Goal: Information Seeking & Learning: Check status

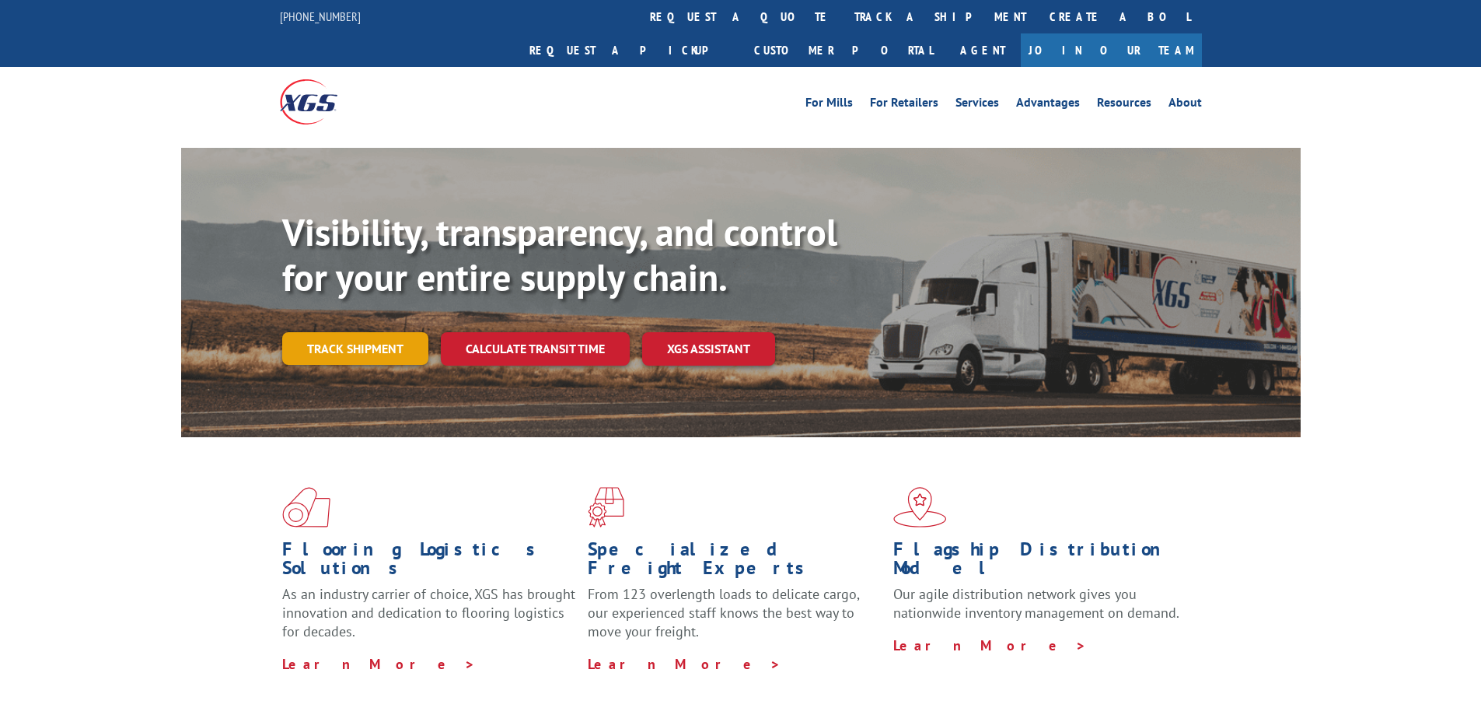
click at [337, 332] on link "Track shipment" at bounding box center [355, 348] width 146 height 33
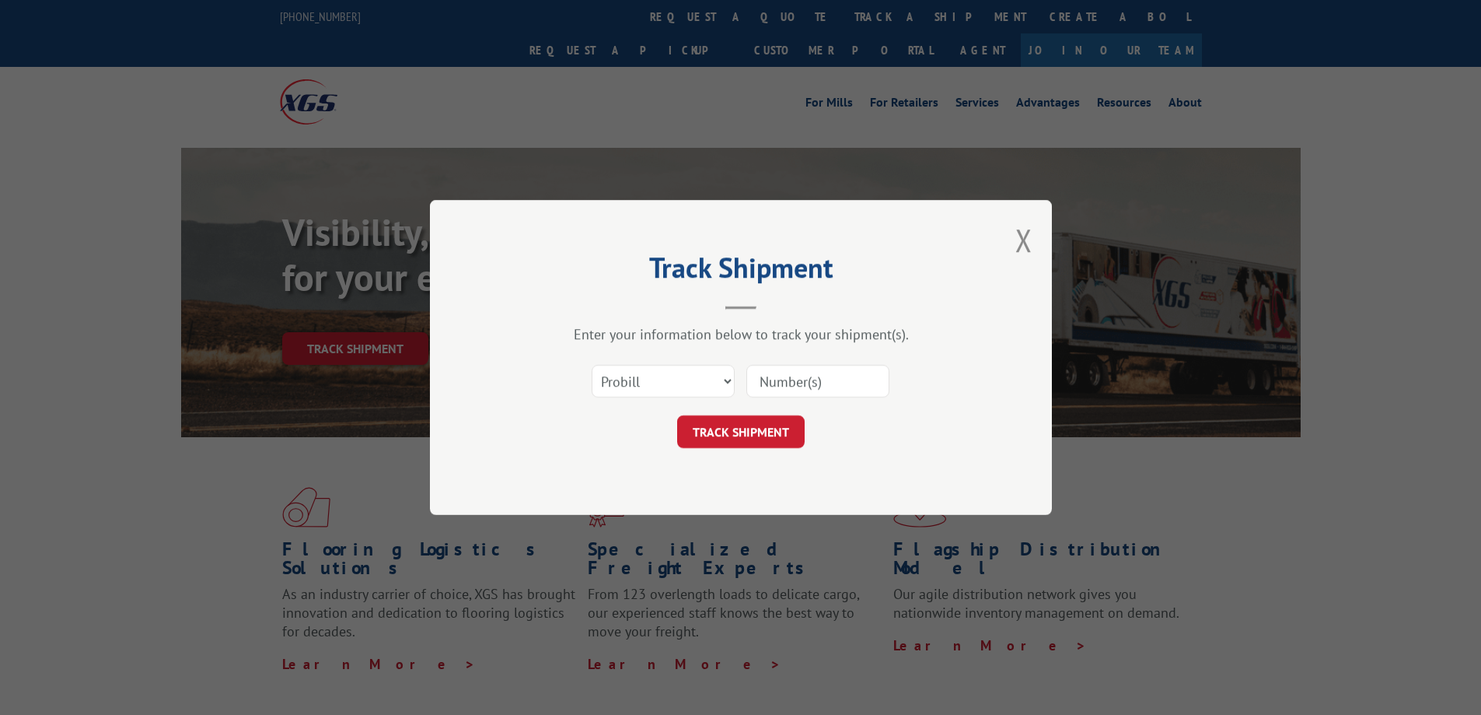
drag, startPoint x: 749, startPoint y: 386, endPoint x: 788, endPoint y: 387, distance: 38.9
click at [750, 386] on input at bounding box center [817, 381] width 143 height 33
type input "31443847"
drag, startPoint x: 757, startPoint y: 439, endPoint x: 805, endPoint y: 428, distance: 49.6
click at [769, 442] on button "TRACK SHIPMENT" at bounding box center [741, 431] width 128 height 33
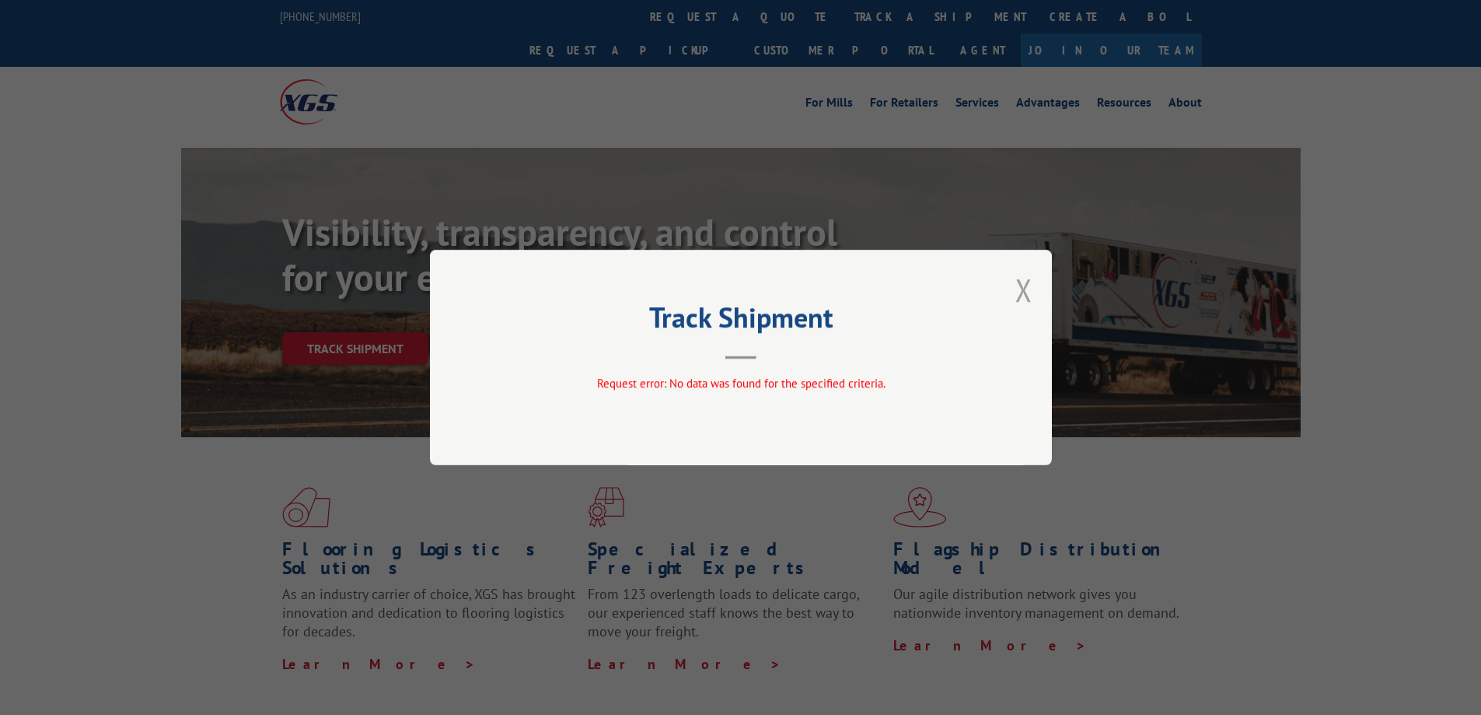
click at [1026, 294] on button "Close modal" at bounding box center [1024, 289] width 17 height 41
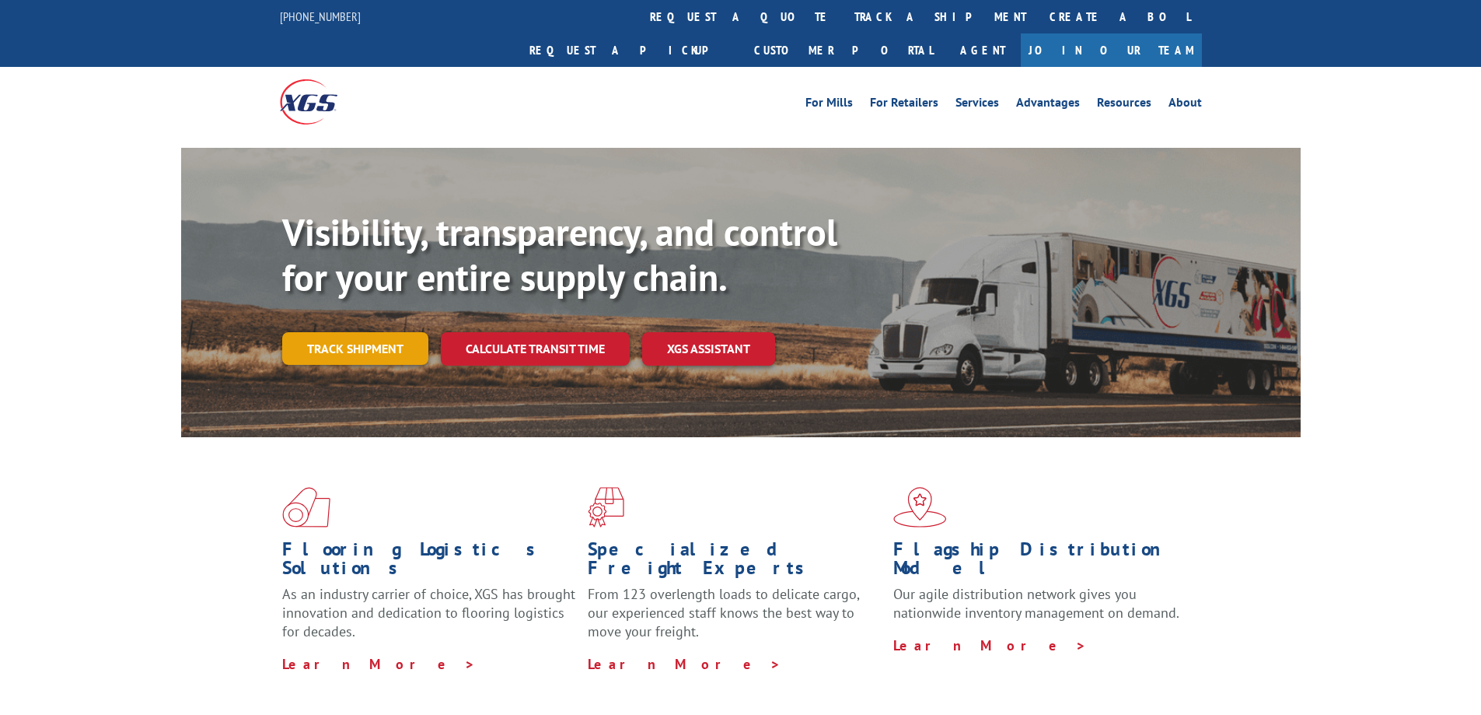
click at [338, 332] on link "Track shipment" at bounding box center [355, 348] width 146 height 33
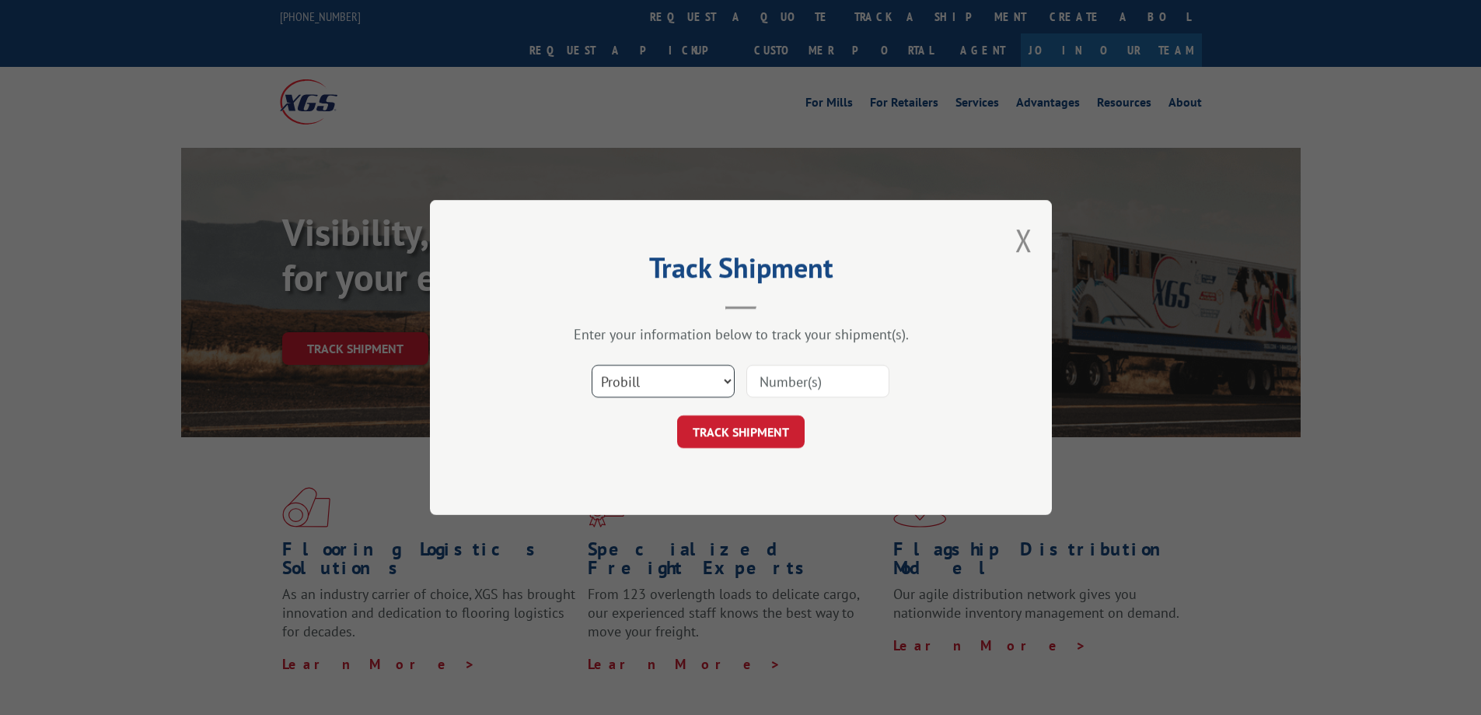
click at [730, 379] on select "Select category... Probill BOL PO" at bounding box center [663, 381] width 143 height 33
select select "bol"
click at [592, 365] on select "Select category... Probill BOL PO" at bounding box center [663, 381] width 143 height 33
click at [767, 379] on input at bounding box center [817, 381] width 143 height 33
type input "4155-2"
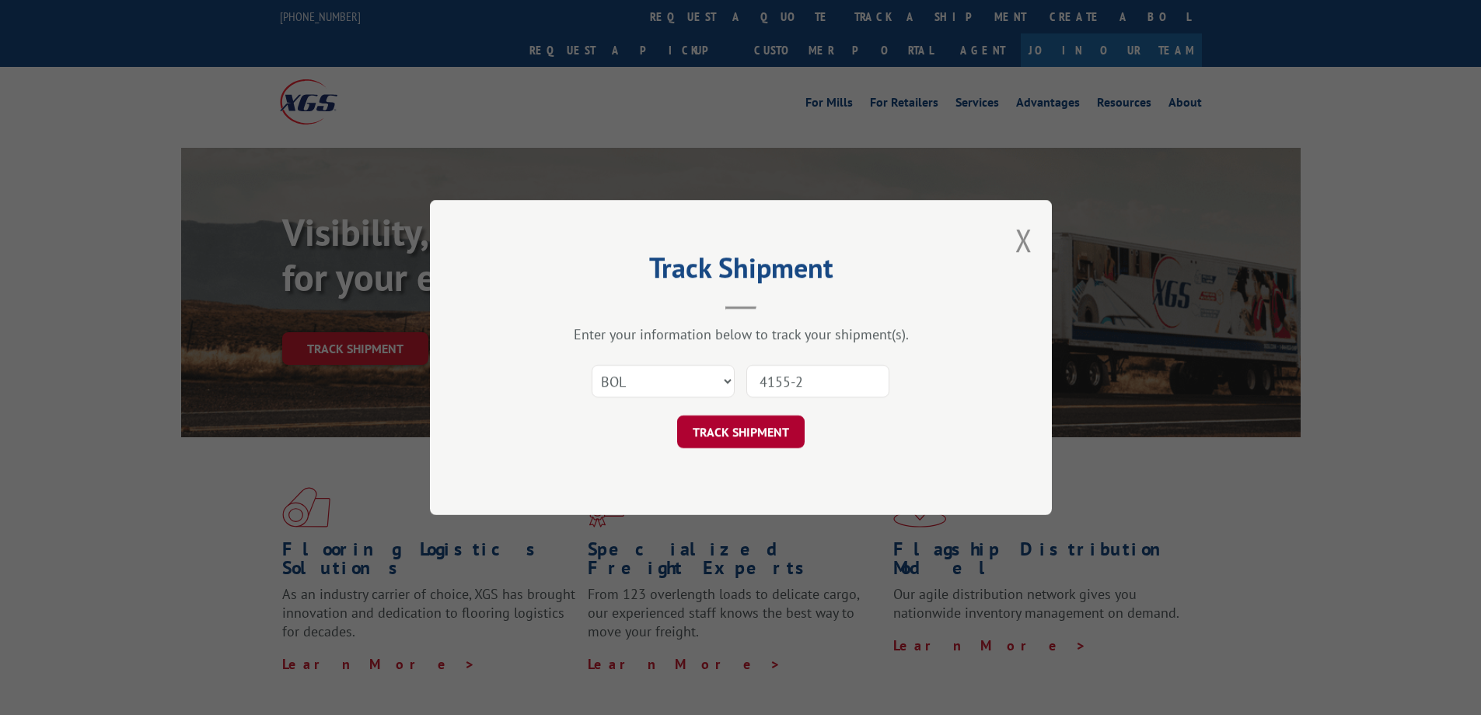
click at [774, 436] on button "TRACK SHIPMENT" at bounding box center [741, 431] width 128 height 33
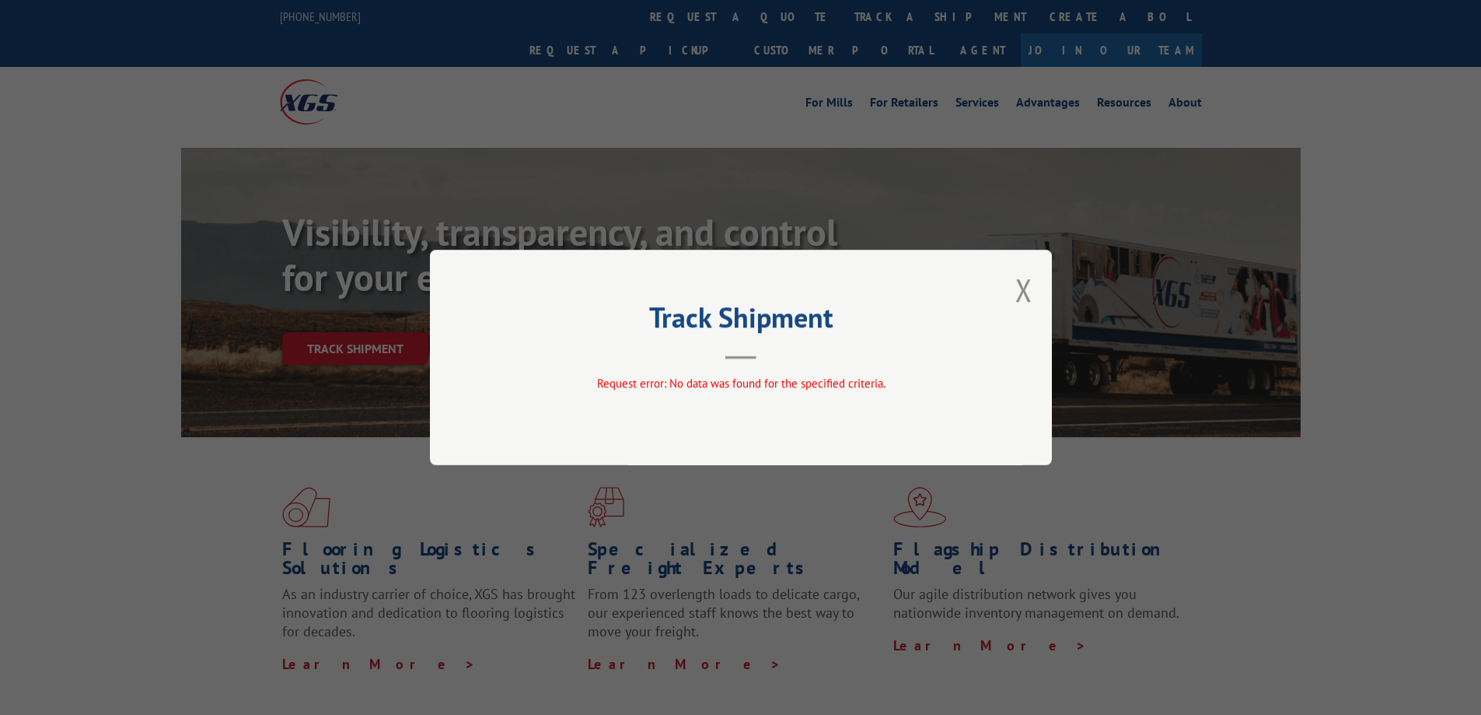
click at [731, 363] on div "Track Shipment Request error: No data was found for the specified criteria." at bounding box center [741, 357] width 622 height 215
drag, startPoint x: 741, startPoint y: 355, endPoint x: 957, endPoint y: 310, distance: 220.8
click at [744, 355] on header "Track Shipment" at bounding box center [741, 332] width 467 height 53
drag, startPoint x: 1030, startPoint y: 291, endPoint x: 1004, endPoint y: 292, distance: 25.7
click at [1029, 291] on button "Close modal" at bounding box center [1024, 289] width 17 height 41
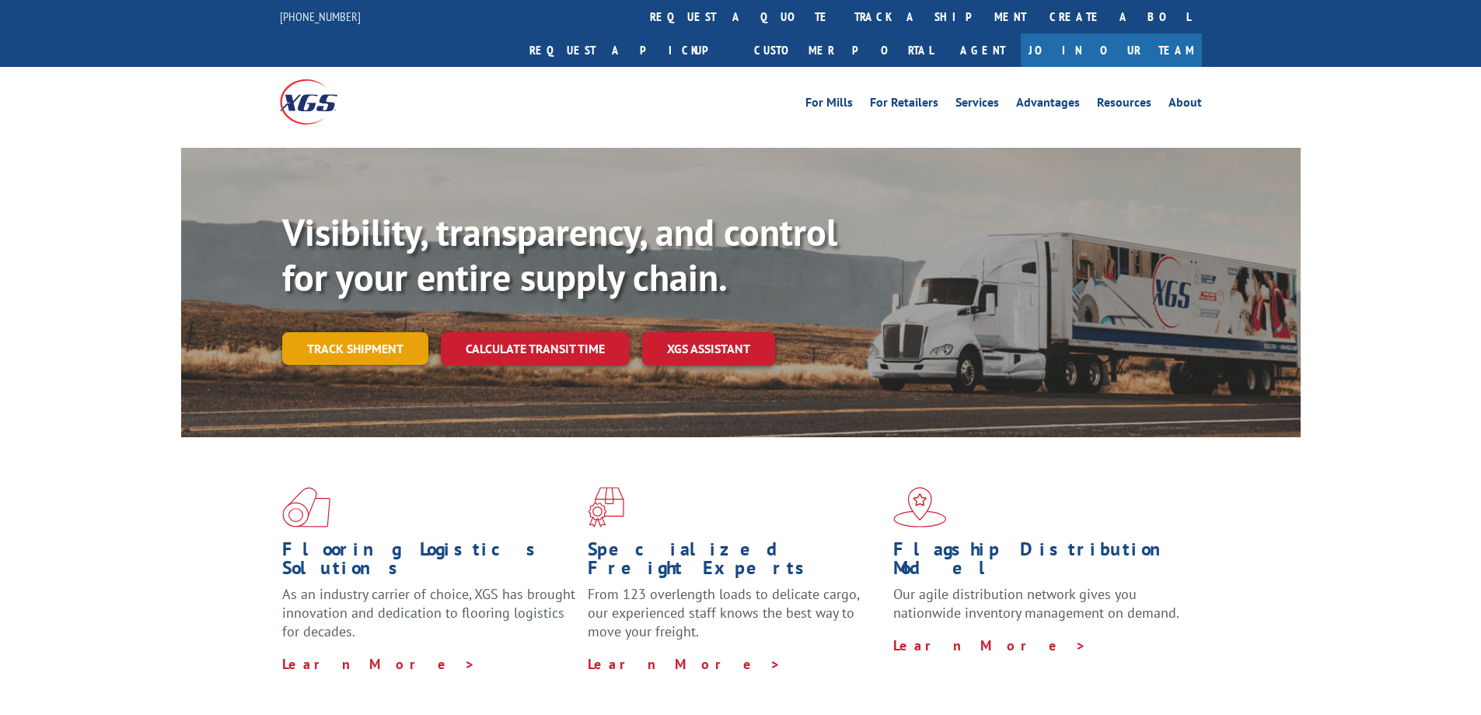
click at [390, 332] on link "Track shipment" at bounding box center [355, 348] width 146 height 33
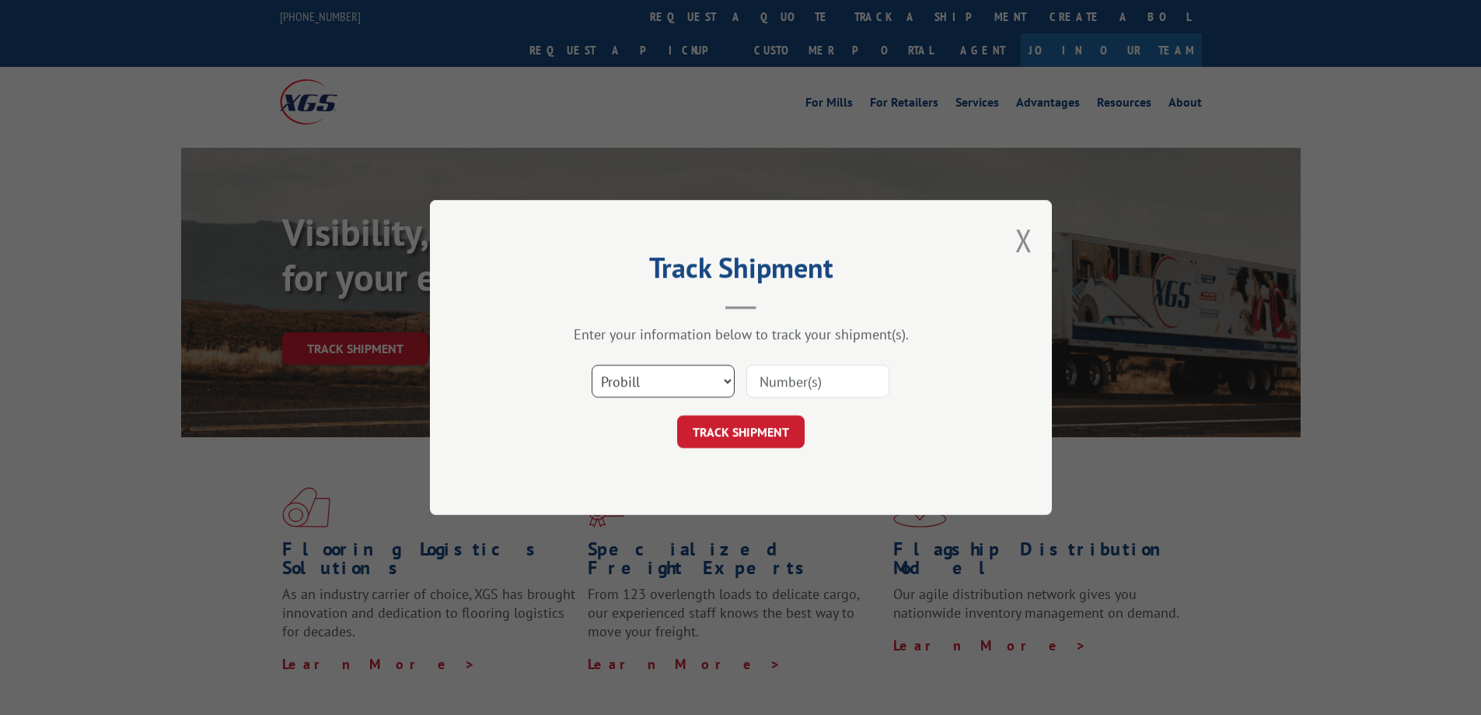
click at [724, 375] on select "Select category... Probill BOL PO" at bounding box center [663, 381] width 143 height 33
click at [592, 365] on select "Select category... Probill BOL PO" at bounding box center [663, 381] width 143 height 33
drag, startPoint x: 765, startPoint y: 384, endPoint x: 811, endPoint y: 379, distance: 46.1
click at [765, 384] on input at bounding box center [817, 381] width 143 height 33
drag, startPoint x: 725, startPoint y: 379, endPoint x: 708, endPoint y: 393, distance: 22.1
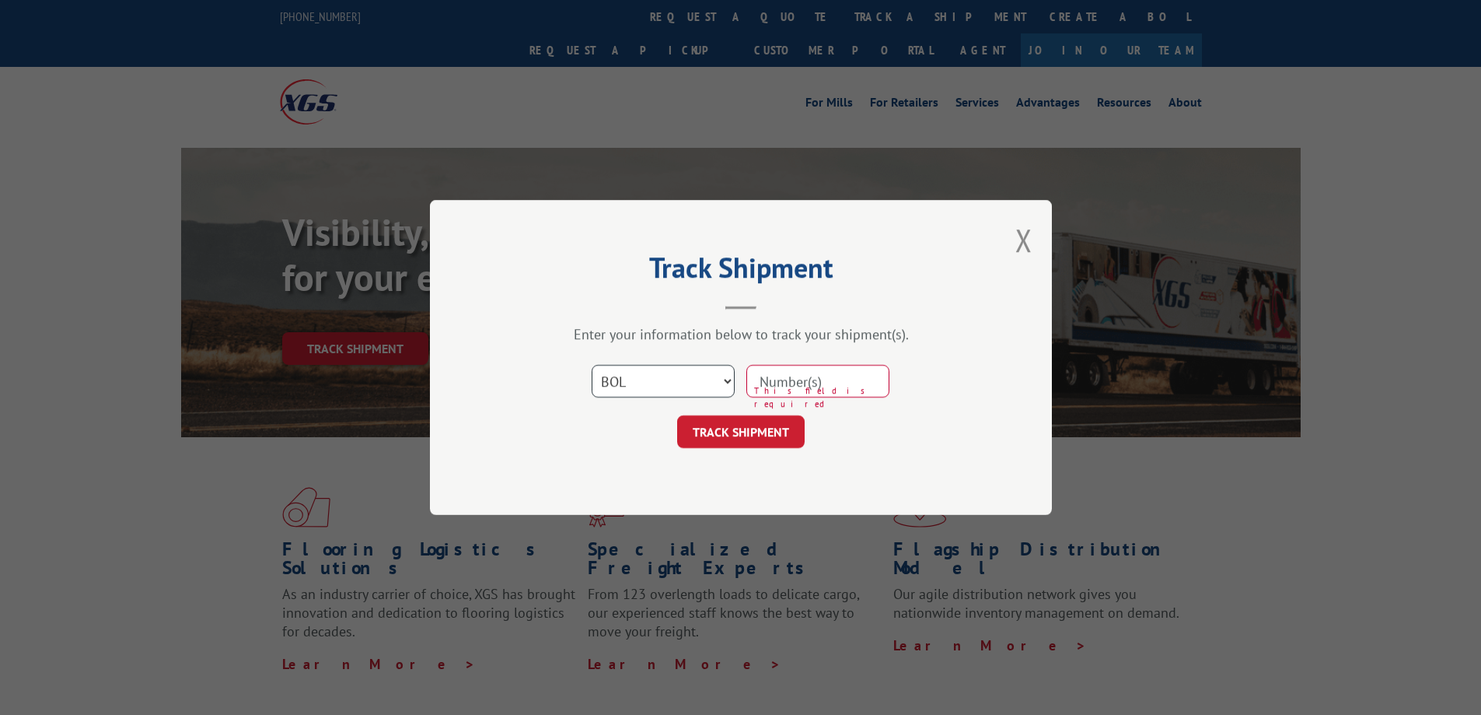
click at [725, 379] on select "Select category... Probill BOL PO" at bounding box center [663, 381] width 143 height 33
select select "po"
click at [592, 365] on select "Select category... Probill BOL PO" at bounding box center [663, 381] width 143 height 33
click at [774, 363] on div "This field is required" at bounding box center [817, 381] width 143 height 36
drag, startPoint x: 779, startPoint y: 382, endPoint x: 791, endPoint y: 382, distance: 11.7
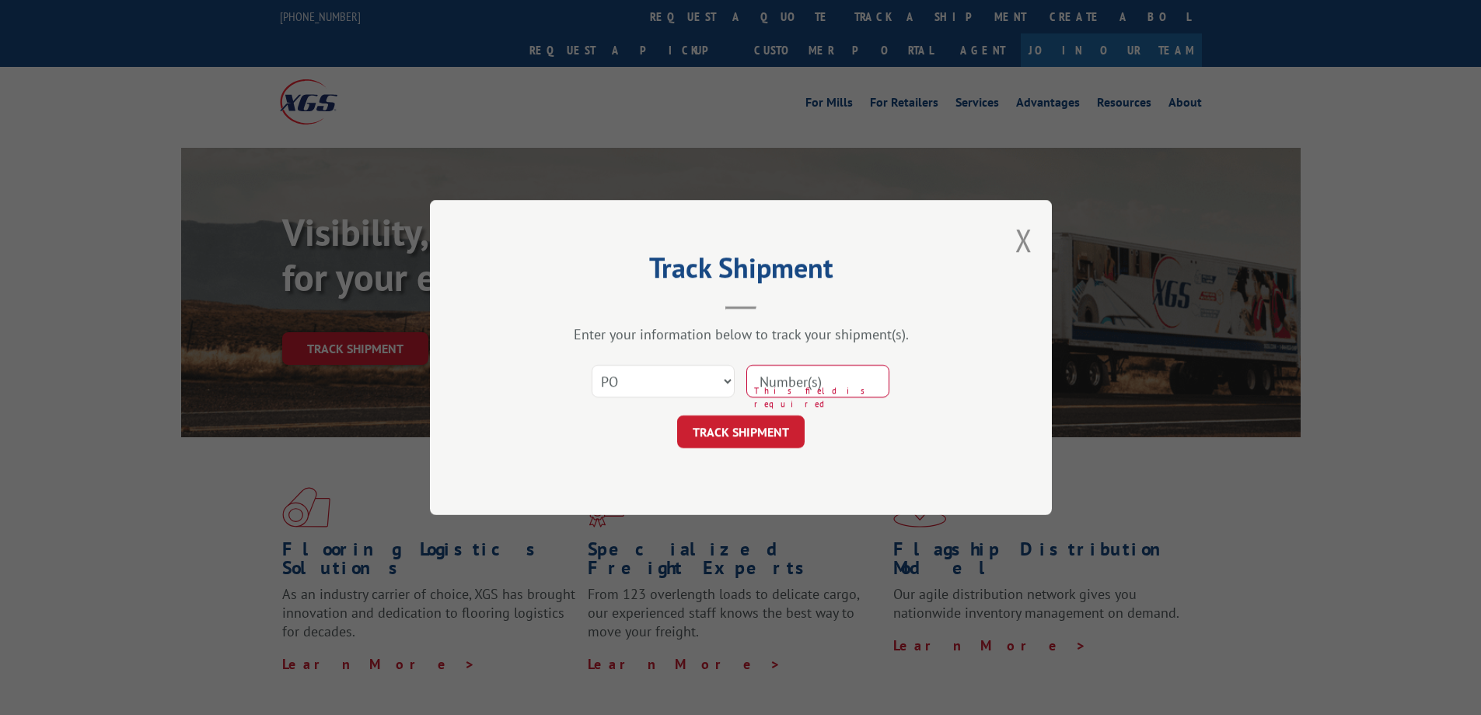
click at [779, 382] on input at bounding box center [817, 381] width 143 height 33
type input "00009816"
click at [774, 424] on button "TRACK SHIPMENT" at bounding box center [741, 431] width 128 height 33
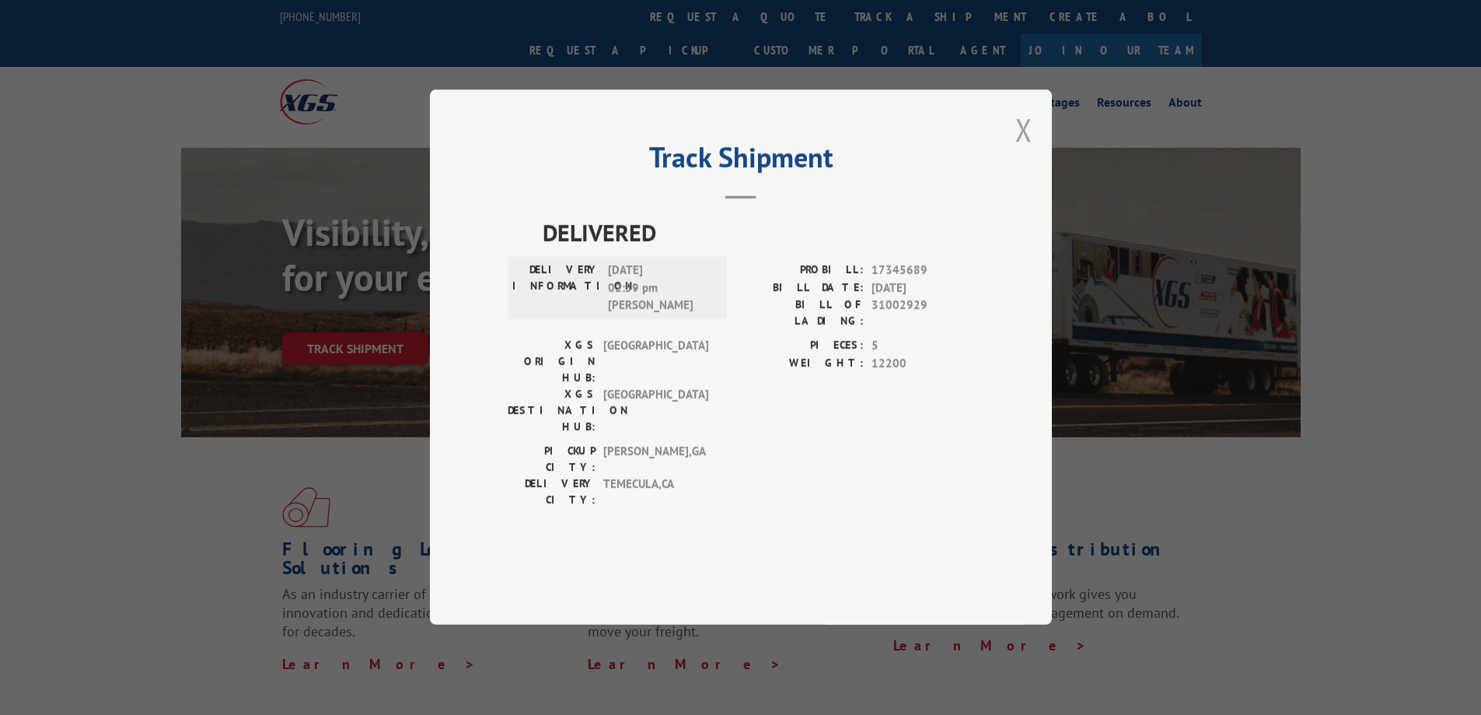
click at [1031, 150] on button "Close modal" at bounding box center [1024, 129] width 17 height 41
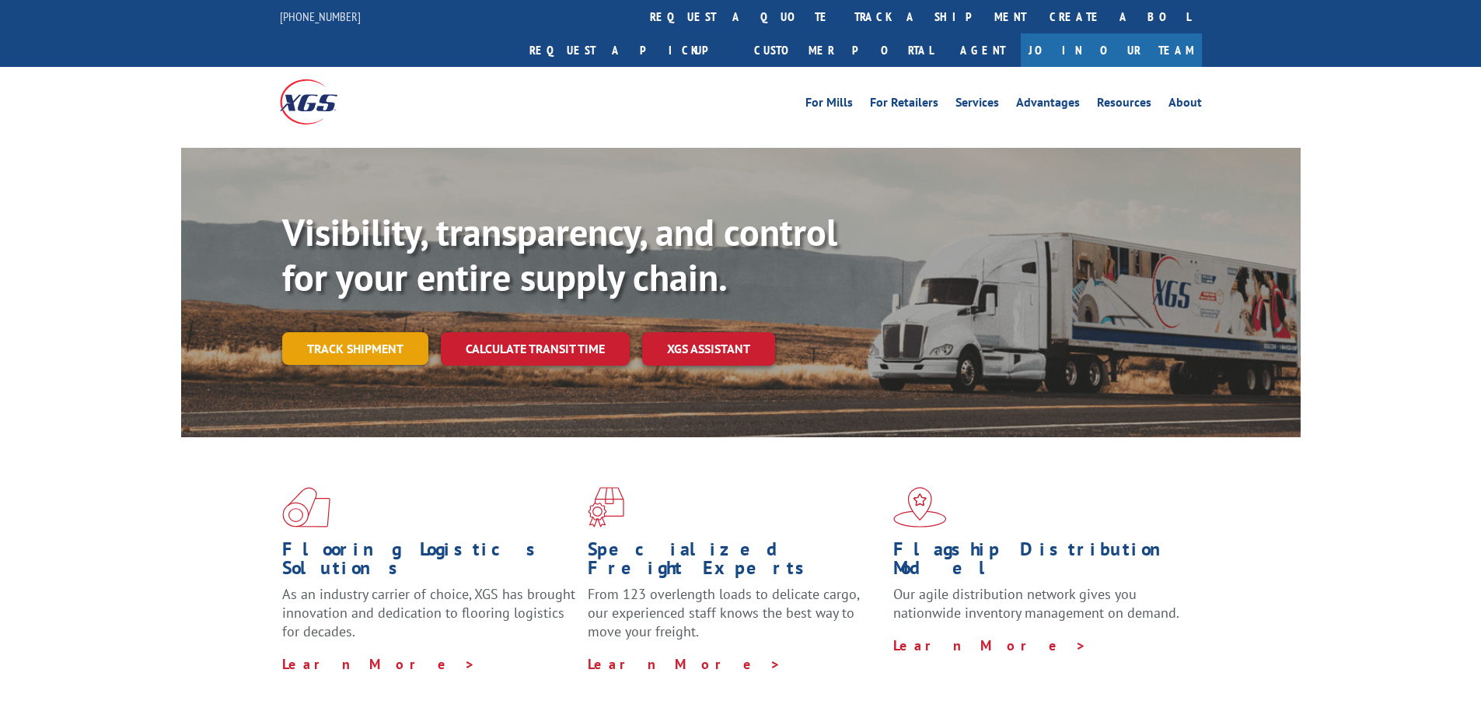
click at [344, 332] on link "Track shipment" at bounding box center [355, 348] width 146 height 33
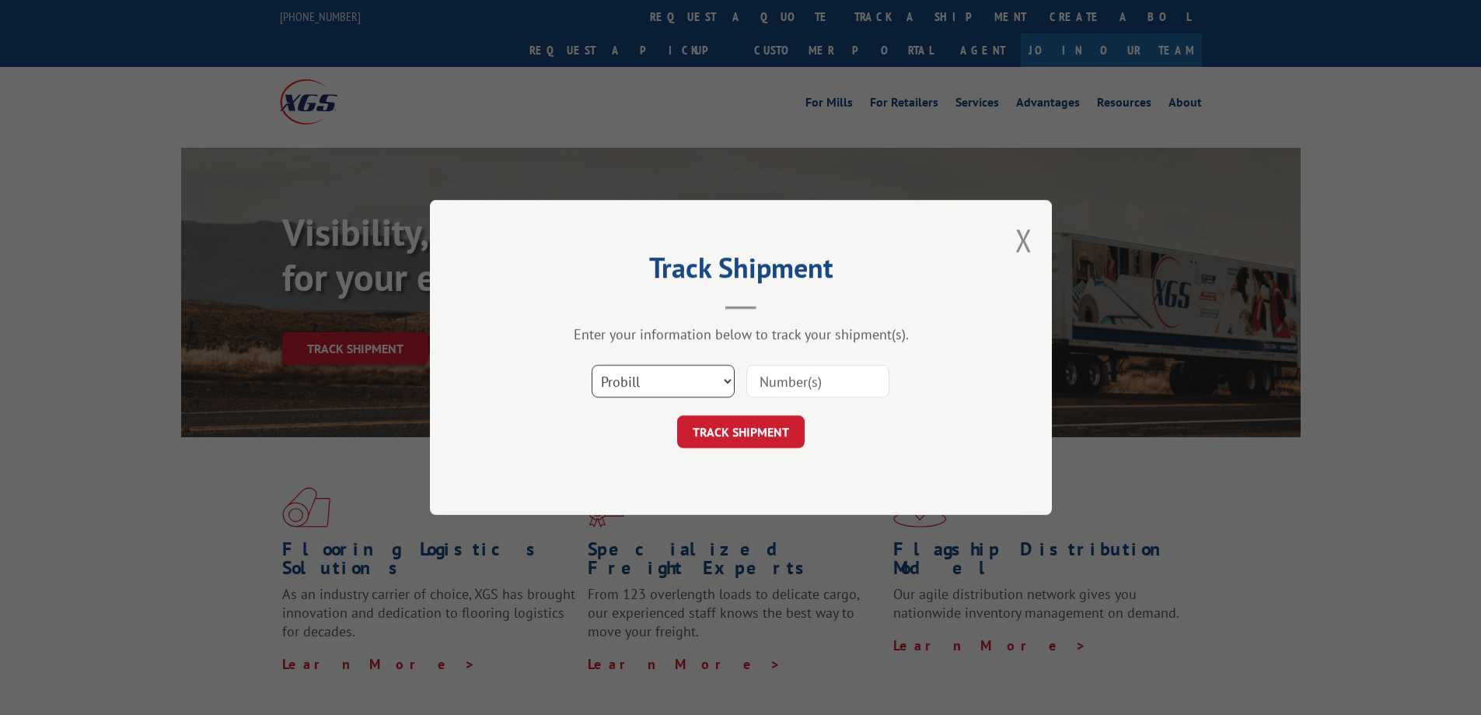
click at [724, 391] on select "Select category... Probill BOL PO" at bounding box center [663, 381] width 143 height 33
select select "bol"
click at [592, 365] on select "Select category... Probill BOL PO" at bounding box center [663, 381] width 143 height 33
click at [780, 389] on input at bounding box center [817, 381] width 143 height 33
type input "31443847"
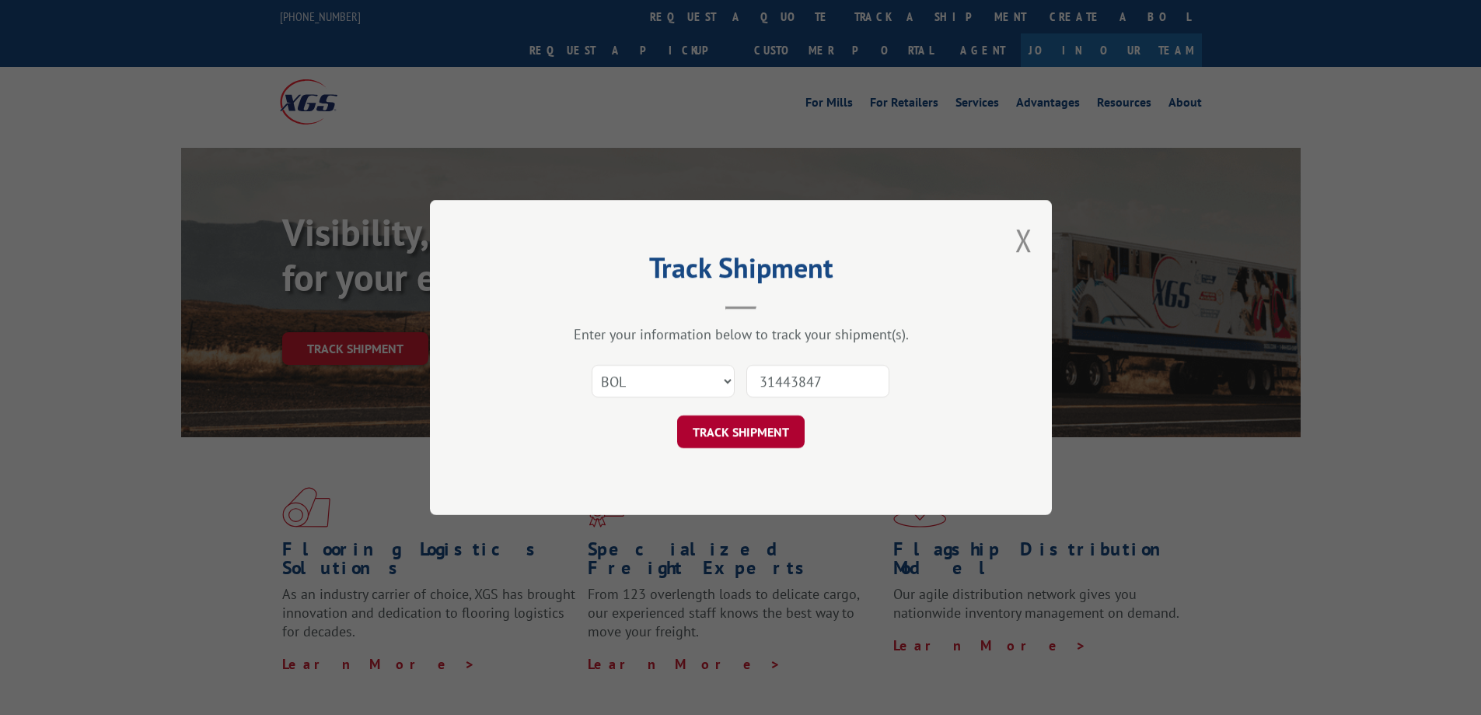
click at [739, 435] on button "TRACK SHIPMENT" at bounding box center [741, 431] width 128 height 33
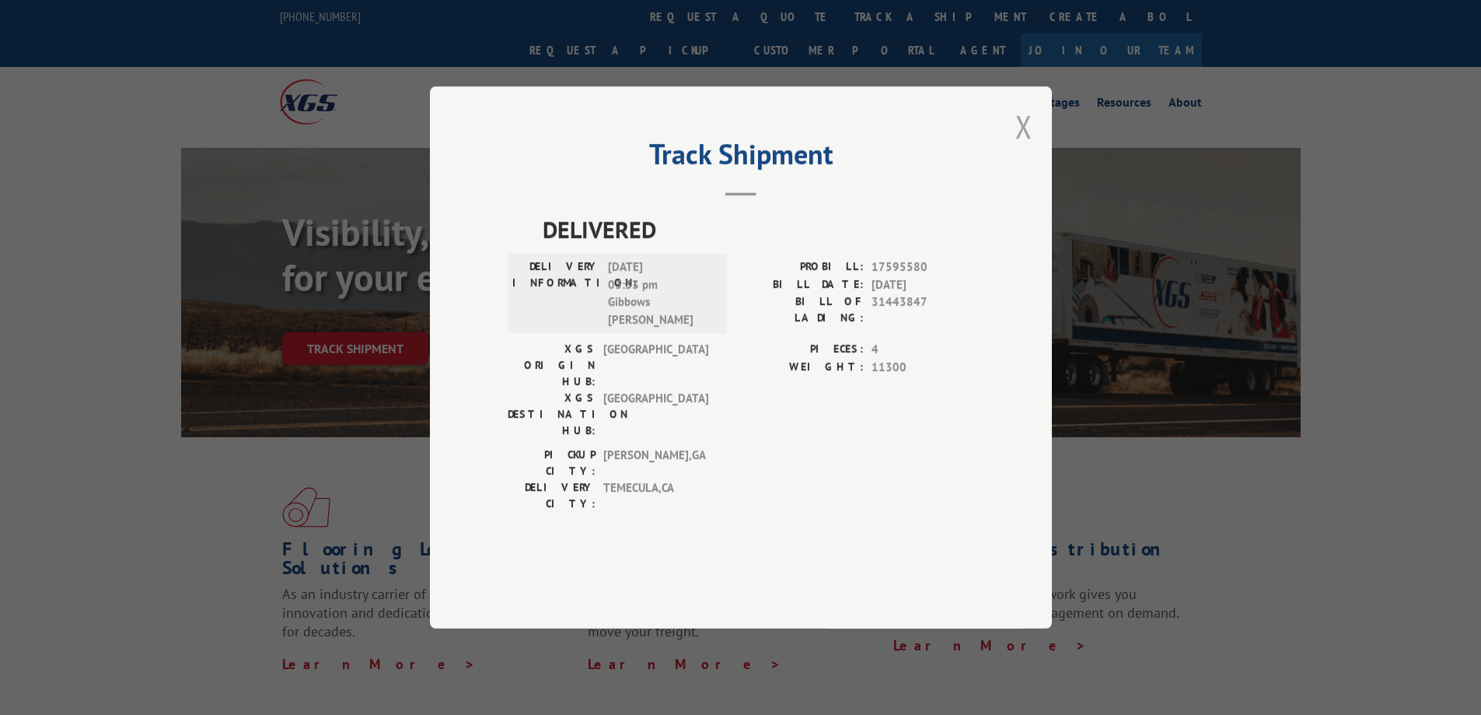
click at [1020, 147] on button "Close modal" at bounding box center [1024, 126] width 17 height 41
